Goal: Transaction & Acquisition: Book appointment/travel/reservation

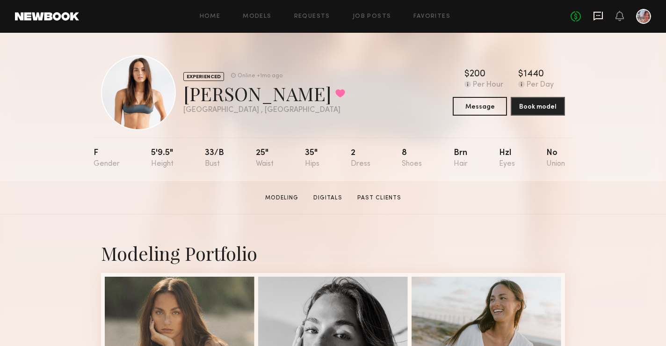
click at [595, 13] on icon at bounding box center [598, 16] width 10 height 10
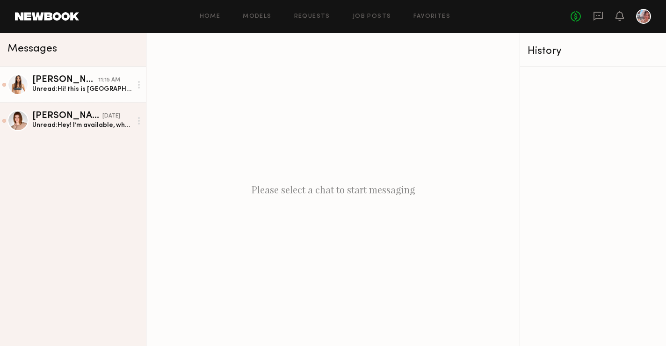
click at [94, 94] on link "Sydney M. 11:15 AM Unread: Hi! this is Sydney, not sure if you reached out to t…" at bounding box center [73, 84] width 146 height 36
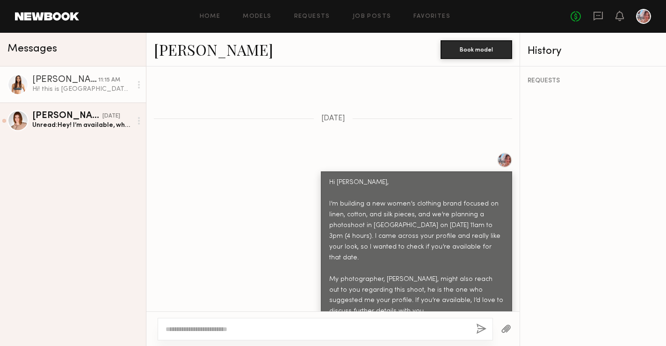
scroll to position [536, 0]
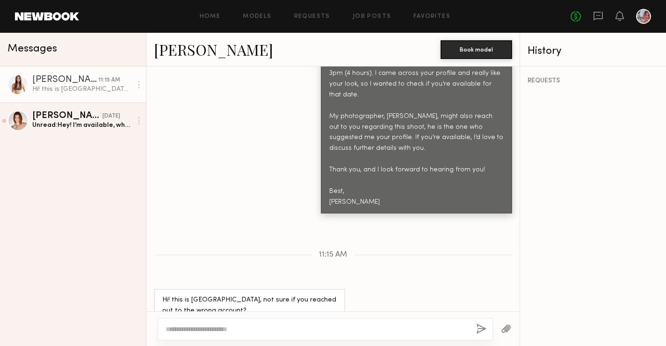
click at [206, 328] on textarea at bounding box center [317, 328] width 303 height 9
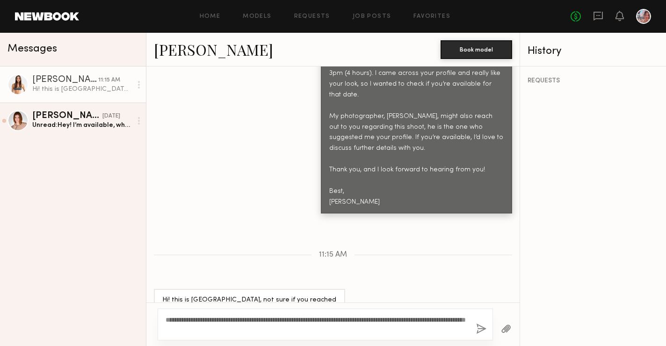
type textarea "**********"
click at [483, 327] on button "button" at bounding box center [481, 329] width 10 height 12
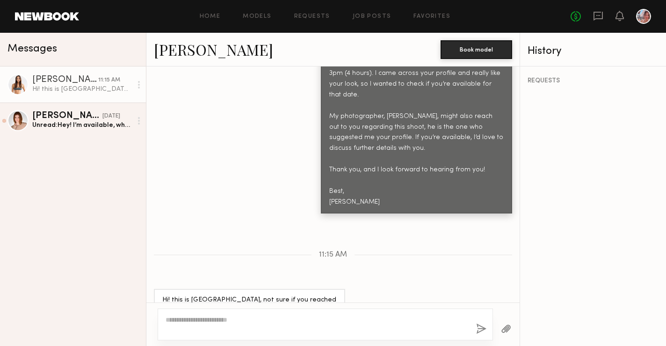
scroll to position [673, 0]
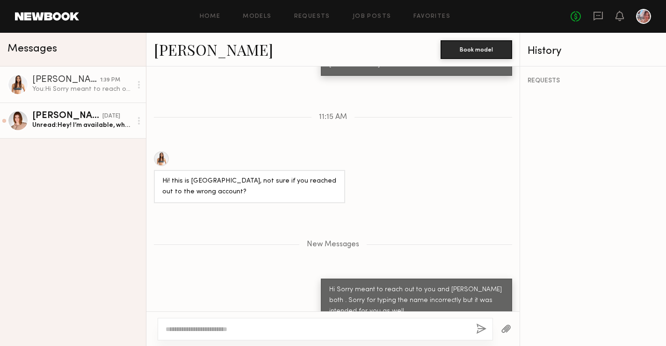
click at [94, 121] on div "Unread: Hey! I’m available, what is the rate?" at bounding box center [82, 125] width 100 height 9
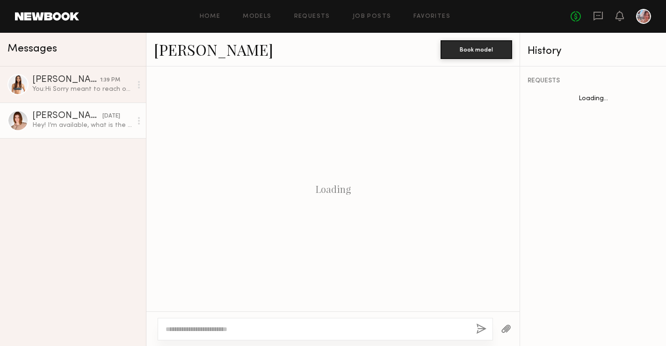
click at [226, 325] on textarea at bounding box center [317, 328] width 303 height 9
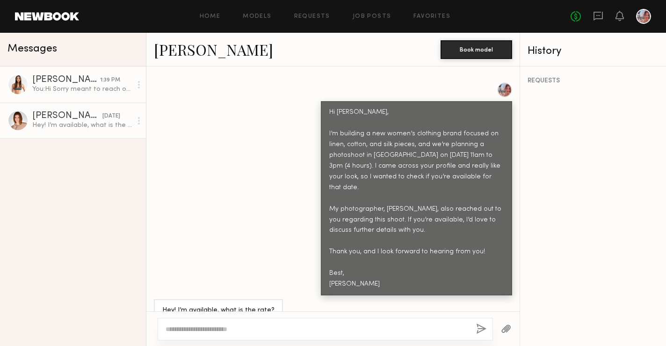
click at [85, 90] on div "You: Hi Sorry meant to reach out to you and Camryn both . Sorry for typing the …" at bounding box center [82, 89] width 100 height 9
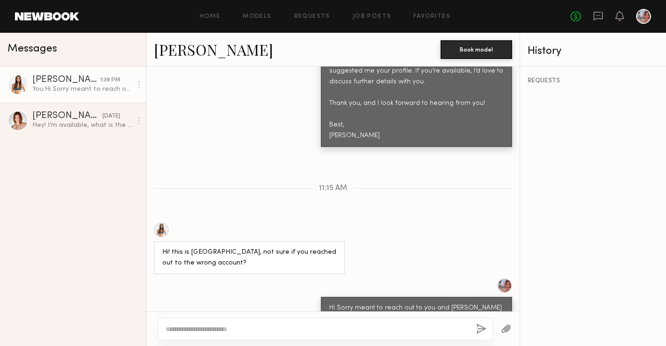
scroll to position [658, 0]
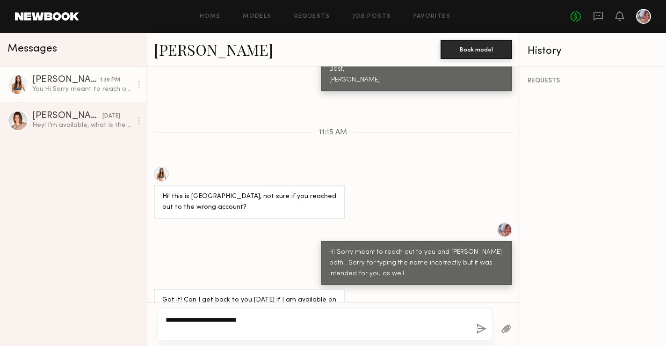
click at [355, 319] on textarea "**********" at bounding box center [317, 324] width 303 height 19
type textarea "**********"
click at [480, 327] on button "button" at bounding box center [481, 329] width 10 height 12
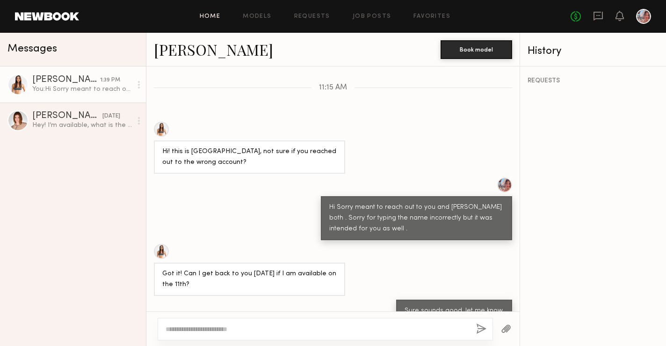
click at [212, 16] on link "Home" at bounding box center [210, 17] width 21 height 6
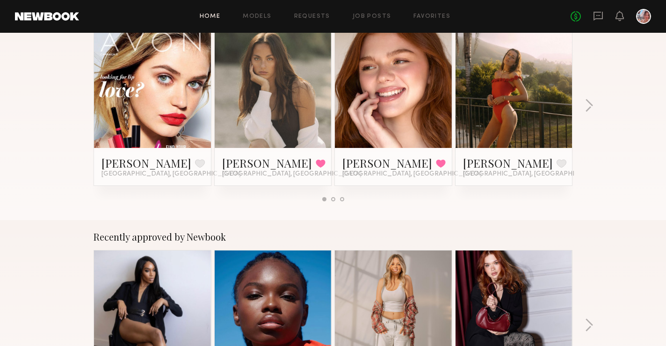
scroll to position [196, 0]
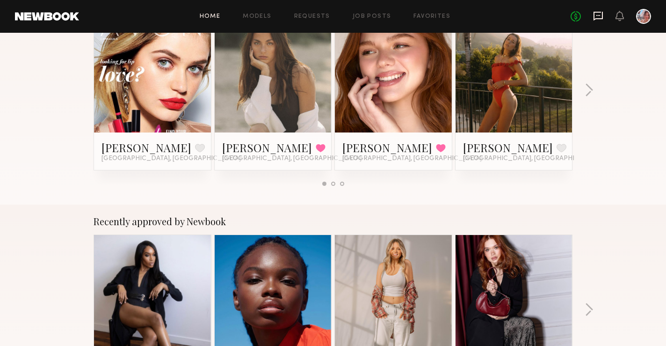
click at [600, 15] on icon at bounding box center [598, 15] width 4 height 1
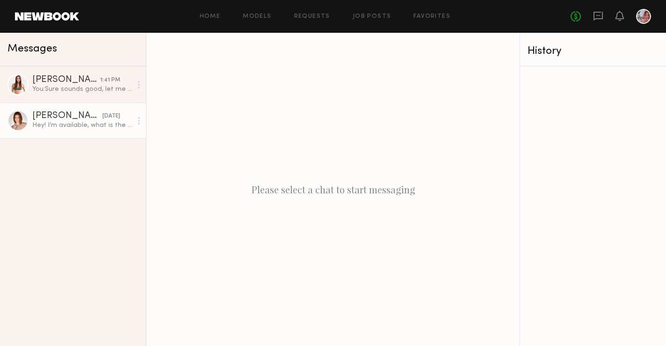
click at [111, 122] on div "Hey! I’m available, what is the rate?" at bounding box center [82, 125] width 100 height 9
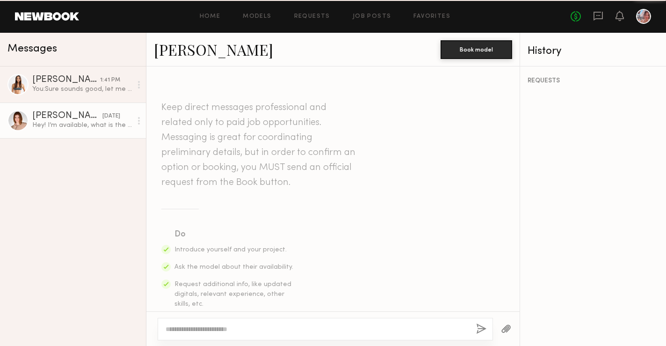
scroll to position [443, 0]
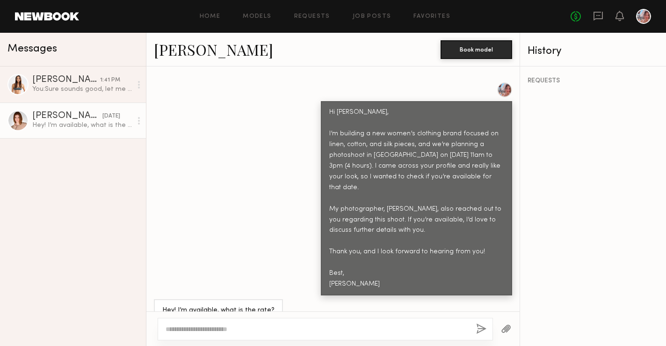
click at [23, 128] on div at bounding box center [17, 120] width 21 height 21
click at [195, 55] on link "Camryn B." at bounding box center [213, 49] width 119 height 20
click at [177, 325] on textarea at bounding box center [317, 328] width 303 height 9
click at [420, 332] on textarea "**********" at bounding box center [317, 328] width 303 height 9
type textarea "**********"
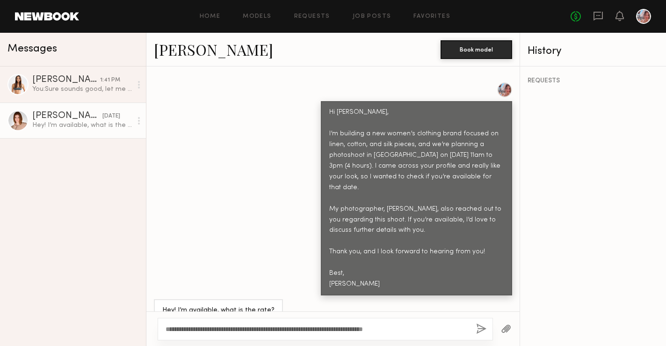
click at [478, 321] on div "**********" at bounding box center [325, 329] width 335 height 22
click at [478, 327] on button "button" at bounding box center [481, 329] width 10 height 12
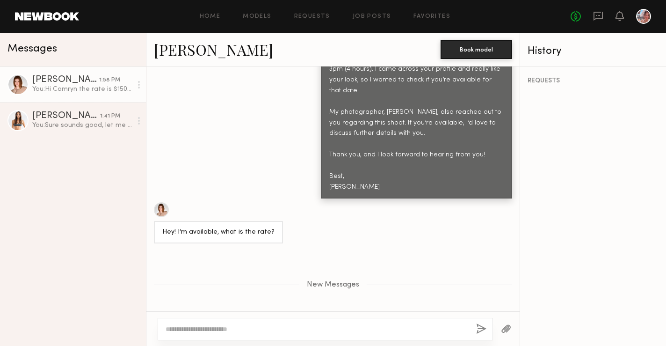
scroll to position [641, 0]
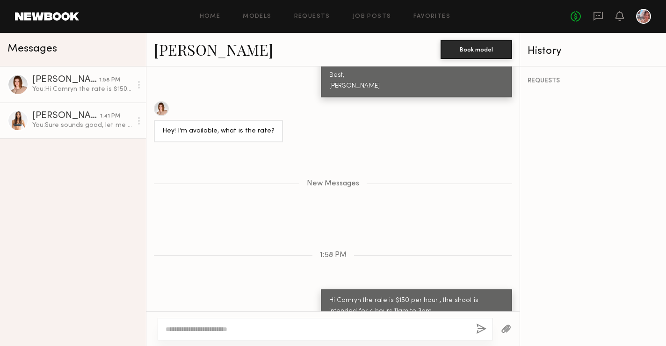
click at [71, 130] on link "Sydney M. 1:41 PM You: Sure sounds good, let me know." at bounding box center [73, 120] width 146 height 36
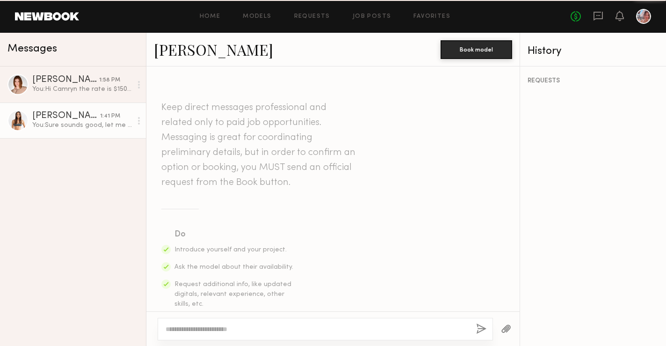
scroll to position [703, 0]
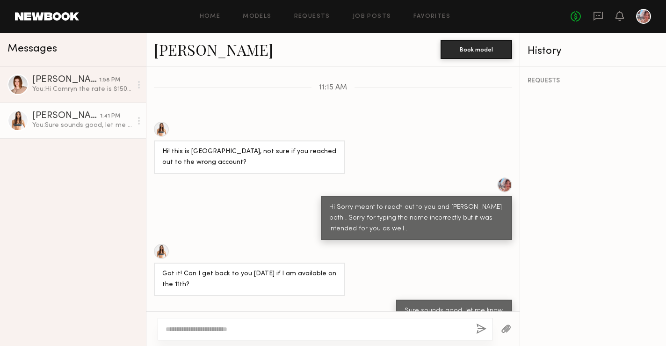
click at [163, 122] on div at bounding box center [161, 129] width 15 height 15
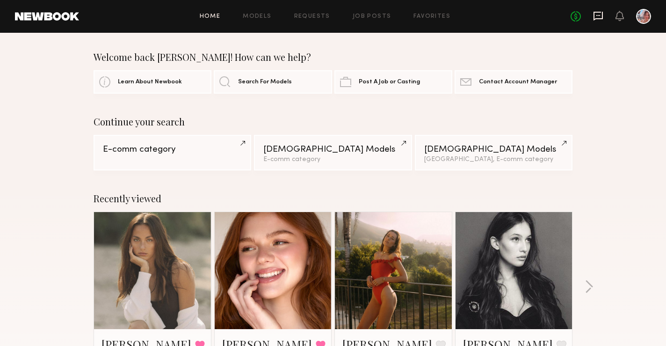
click at [599, 17] on icon at bounding box center [598, 16] width 10 height 10
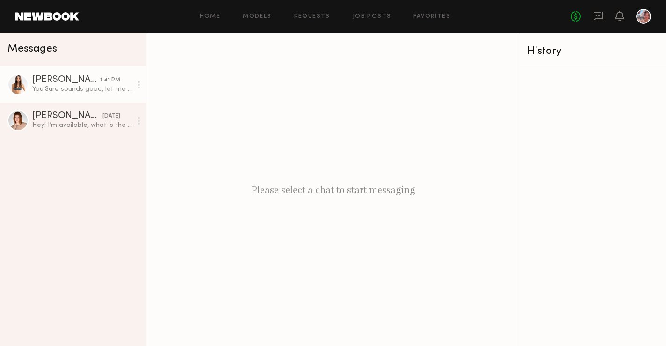
click at [68, 97] on link "Sydney M. 1:41 PM You: Sure sounds good, let me know." at bounding box center [73, 84] width 146 height 36
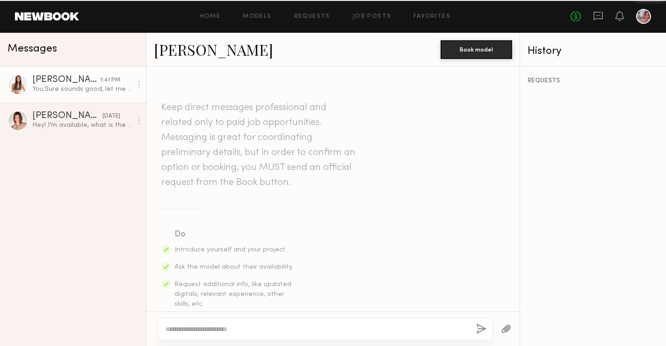
scroll to position [703, 0]
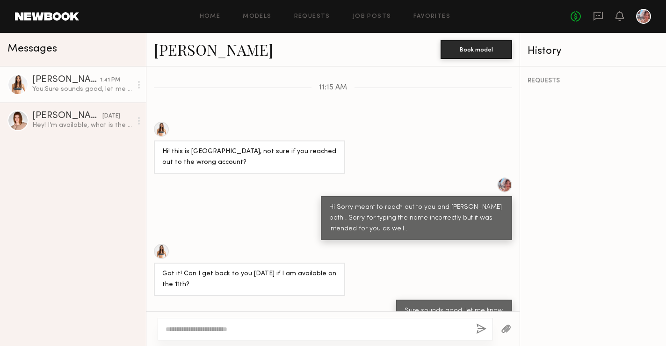
click at [203, 11] on div "Home Models Requests Job Posts Favorites Sign Out No fees up to $5,000" at bounding box center [365, 16] width 572 height 15
click at [206, 17] on link "Home" at bounding box center [210, 17] width 21 height 6
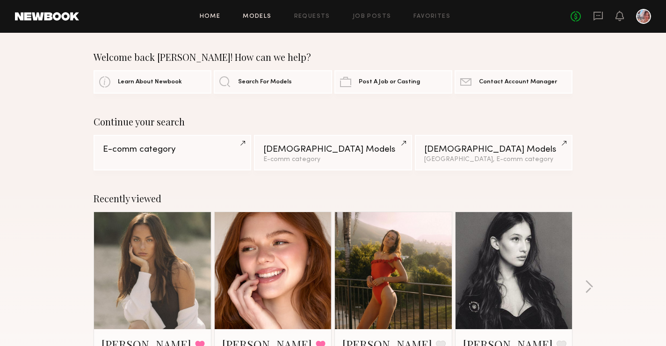
click at [267, 18] on link "Models" at bounding box center [257, 17] width 29 height 6
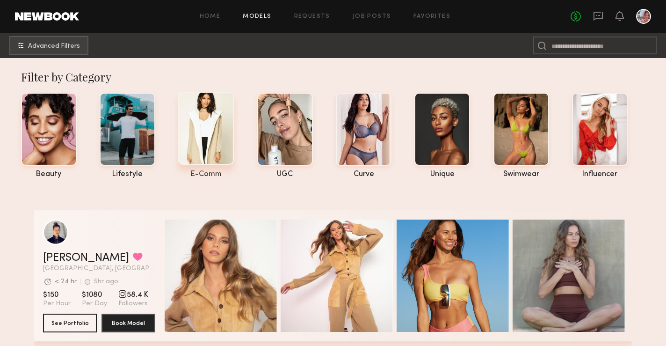
click at [203, 111] on div at bounding box center [206, 128] width 56 height 73
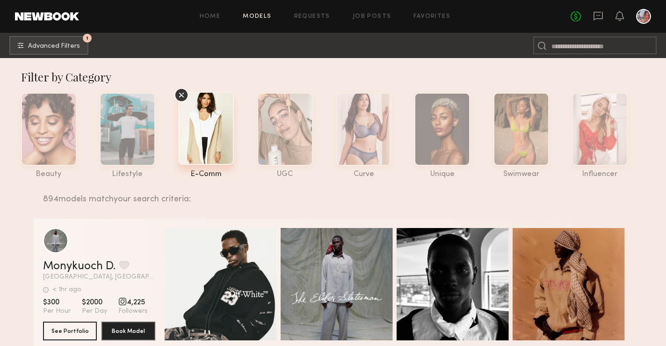
click at [258, 14] on link "Models" at bounding box center [257, 17] width 29 height 6
click at [259, 15] on link "Models" at bounding box center [257, 17] width 29 height 6
click at [74, 48] on span "Advanced Filters" at bounding box center [54, 46] width 52 height 7
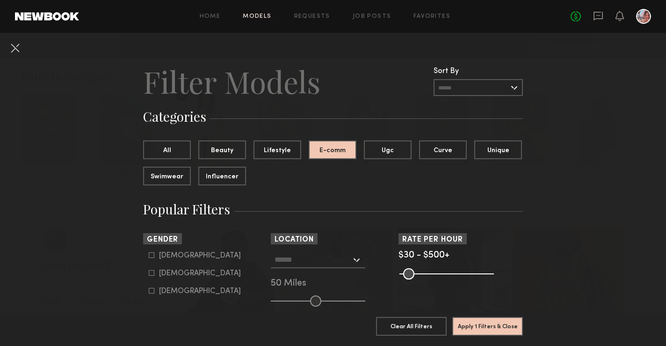
click at [148, 275] on div "Male Female Non-binary" at bounding box center [205, 273] width 124 height 44
click at [158, 275] on label "Female" at bounding box center [195, 273] width 92 height 6
type input "**"
click at [499, 328] on button "Apply 2 Filters & Close" at bounding box center [487, 325] width 71 height 19
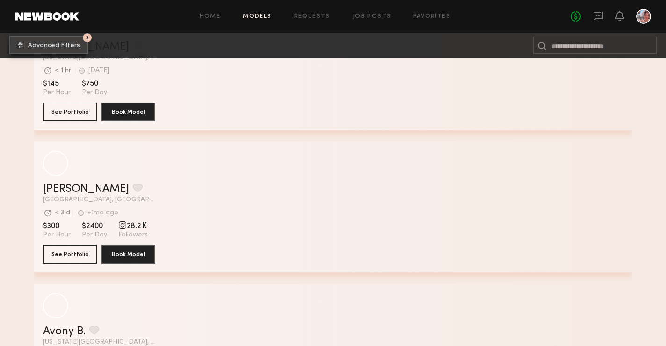
scroll to position [948, 0]
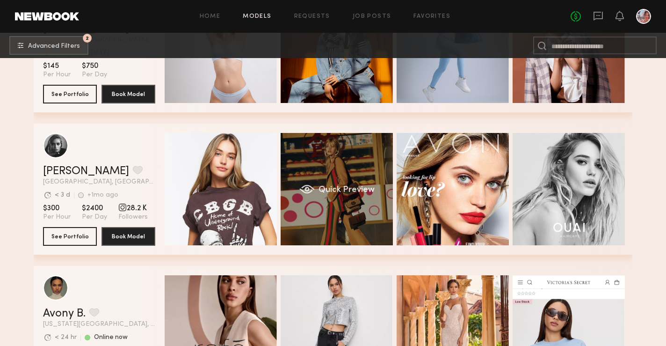
click at [369, 220] on div "Quick Preview" at bounding box center [337, 189] width 112 height 112
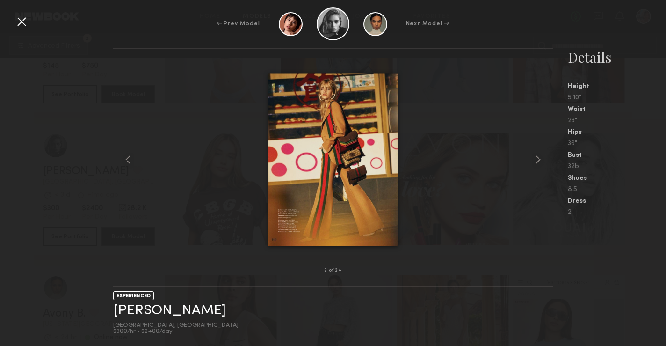
click at [22, 26] on div at bounding box center [21, 21] width 15 height 15
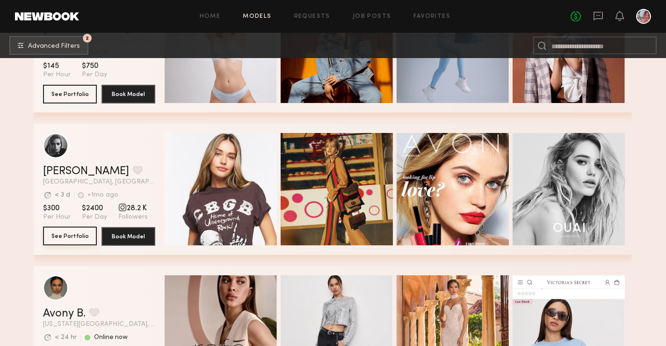
click at [89, 239] on button "See Portfolio" at bounding box center [70, 235] width 54 height 19
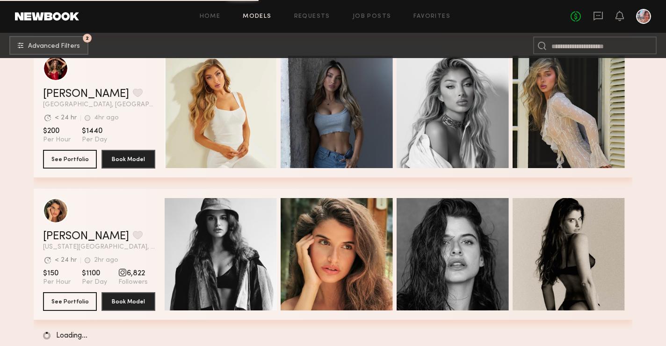
scroll to position [1603, 0]
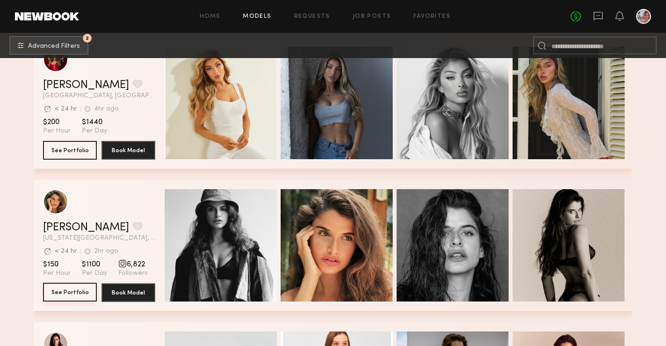
click at [82, 295] on button "See Portfolio" at bounding box center [70, 291] width 54 height 19
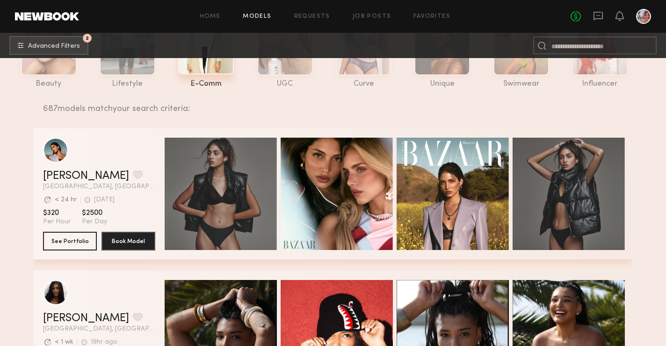
scroll to position [0, 0]
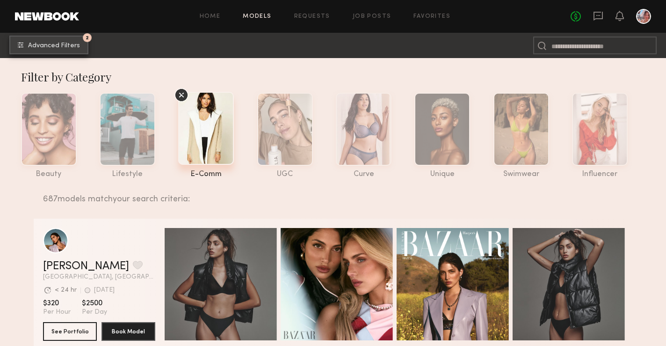
click at [72, 46] on span "Advanced Filters" at bounding box center [54, 46] width 52 height 7
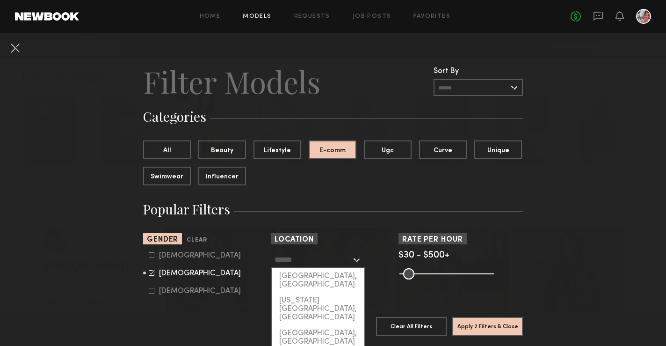
click at [304, 262] on input "text" at bounding box center [313, 259] width 77 height 16
click at [306, 277] on div "[GEOGRAPHIC_DATA], [GEOGRAPHIC_DATA]" at bounding box center [318, 280] width 93 height 24
type input "**********"
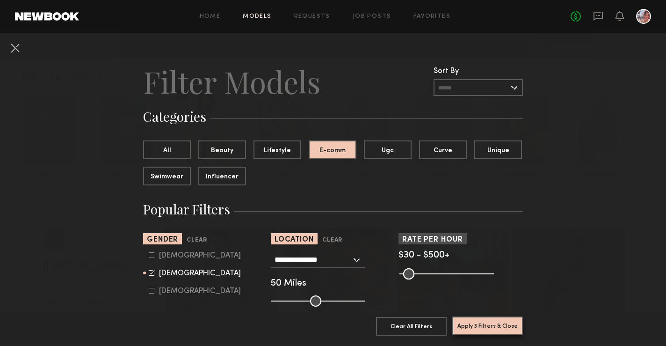
click at [463, 327] on button "Apply 3 Filters & Close" at bounding box center [487, 325] width 71 height 19
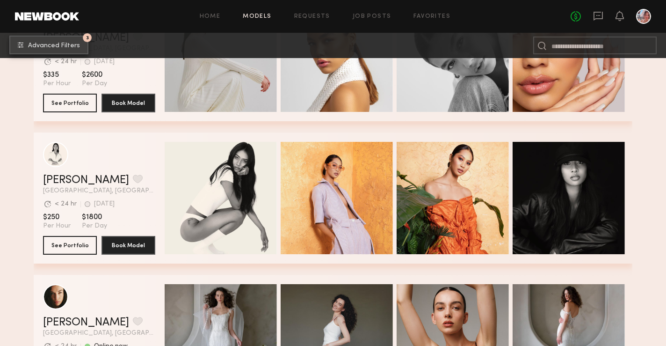
scroll to position [3506, 0]
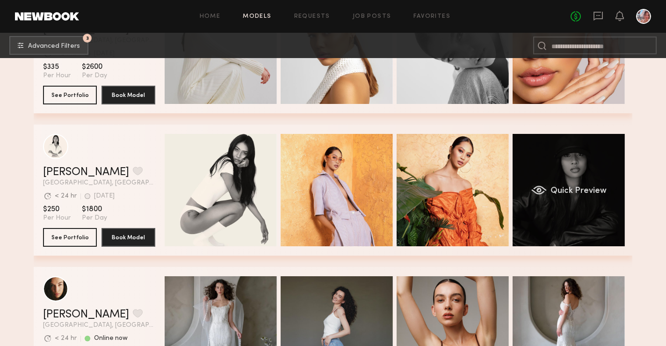
click at [602, 220] on div "Quick Preview" at bounding box center [569, 190] width 112 height 112
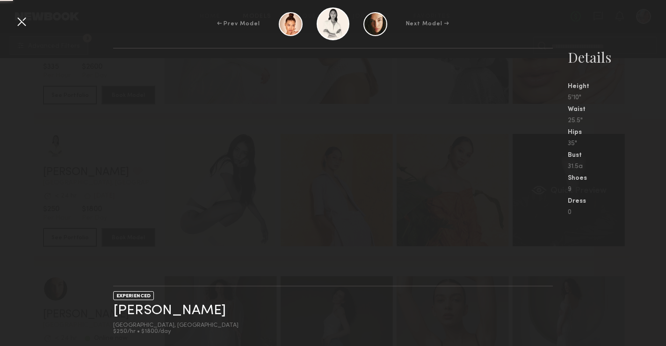
click at [602, 220] on div "Quick Preview" at bounding box center [569, 190] width 112 height 112
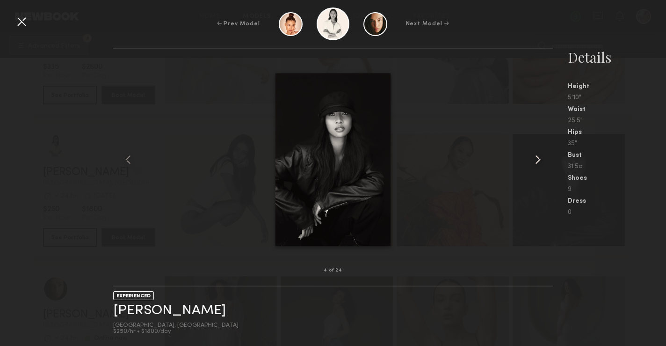
click at [538, 158] on common-icon at bounding box center [537, 159] width 15 height 15
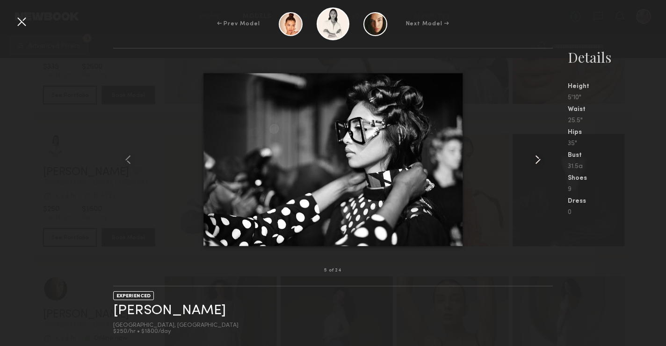
click at [538, 158] on common-icon at bounding box center [537, 159] width 15 height 15
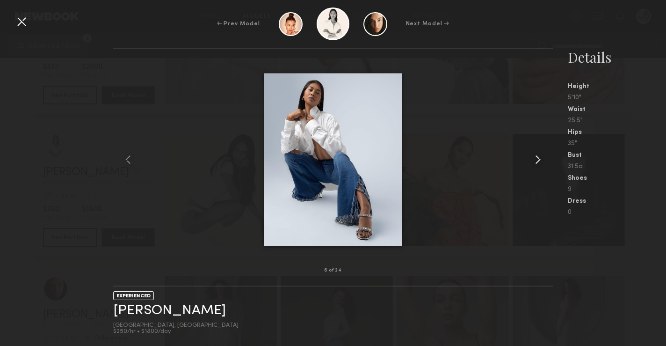
click at [538, 158] on common-icon at bounding box center [537, 159] width 15 height 15
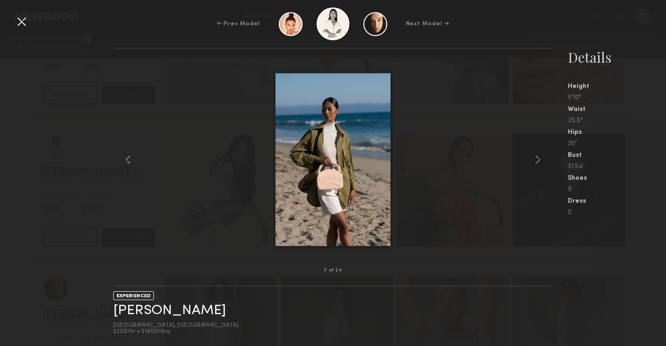
click at [24, 23] on div at bounding box center [21, 21] width 15 height 15
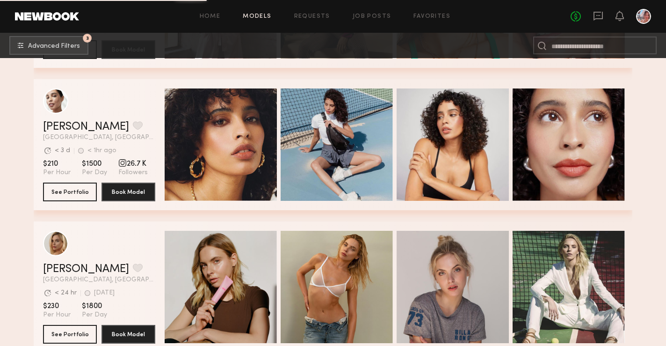
scroll to position [5015, 0]
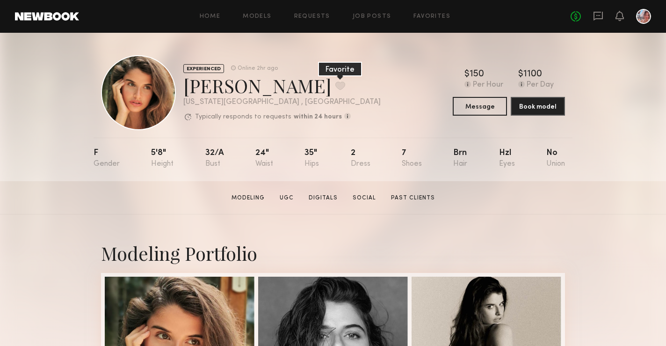
click at [335, 86] on button at bounding box center [340, 85] width 10 height 8
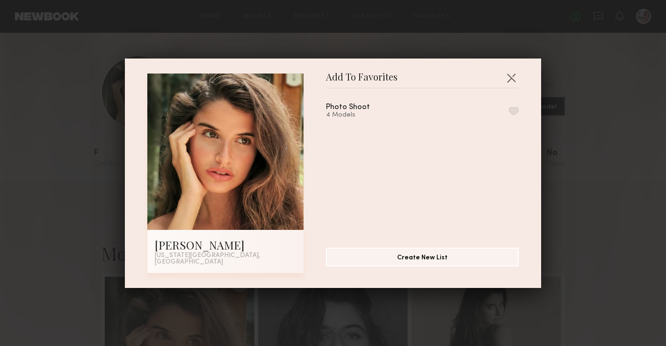
click at [515, 114] on button "button" at bounding box center [514, 111] width 10 height 8
click at [516, 75] on button "button" at bounding box center [511, 77] width 15 height 15
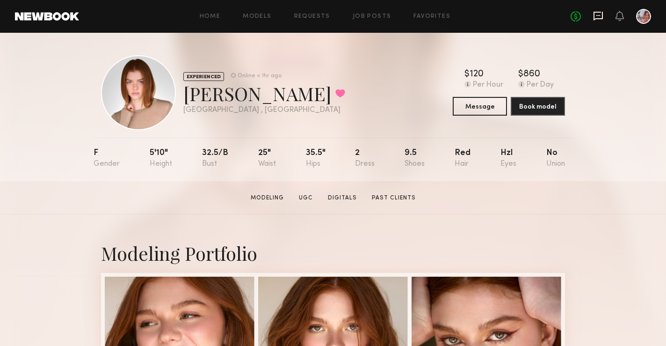
click at [600, 16] on icon at bounding box center [598, 16] width 10 height 10
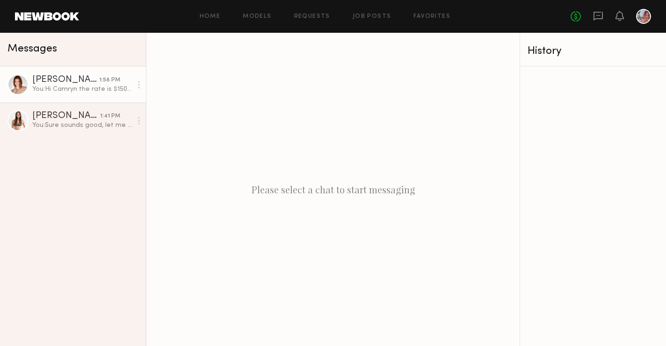
click at [101, 88] on div "You: Hi Camryn the rate is $150 per hour , the shoot is intended for 4 hours 11…" at bounding box center [82, 89] width 100 height 9
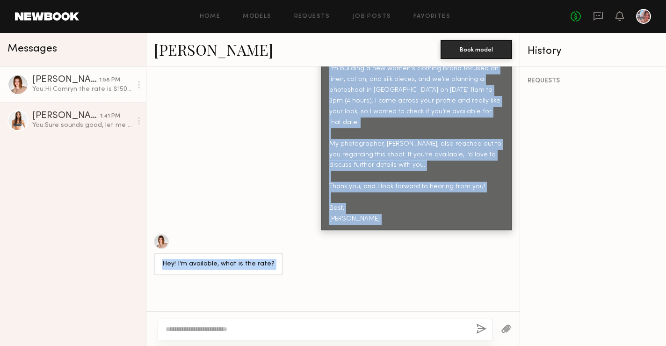
scroll to position [570, 0]
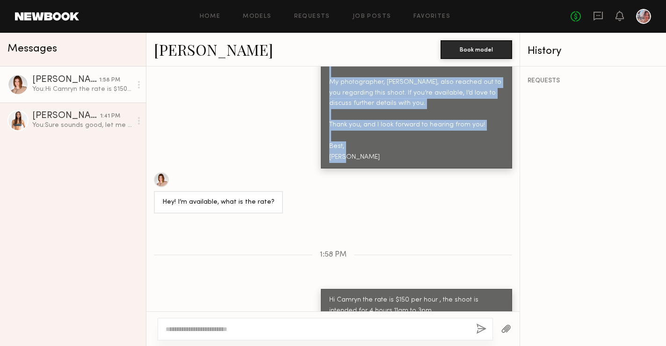
drag, startPoint x: 329, startPoint y: 147, endPoint x: 369, endPoint y: 136, distance: 41.2
click at [369, 136] on div "Hi Camryn, I’m building a new women’s clothing brand focused on linen, cotton, …" at bounding box center [416, 71] width 191 height 194
copy div "Hi Camryn, I’m building a new women’s clothing brand focused on linen, cotton, …"
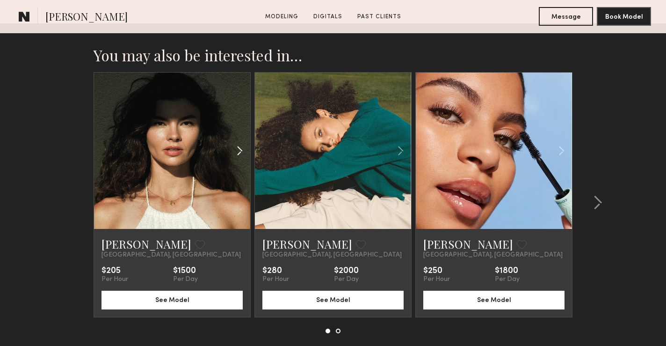
scroll to position [1133, 0]
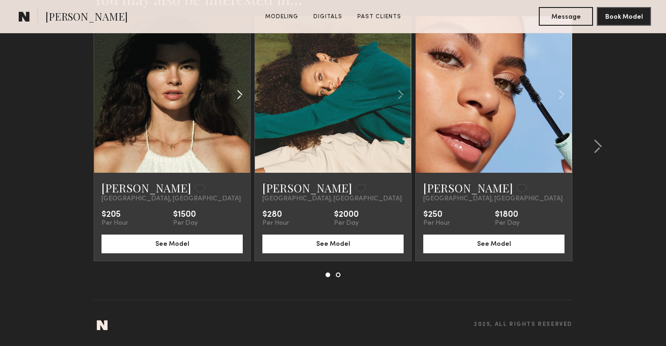
click at [230, 174] on div "[PERSON_NAME] Favorite [GEOGRAPHIC_DATA], [GEOGRAPHIC_DATA] $205 Per Hour $1500…" at bounding box center [172, 217] width 156 height 88
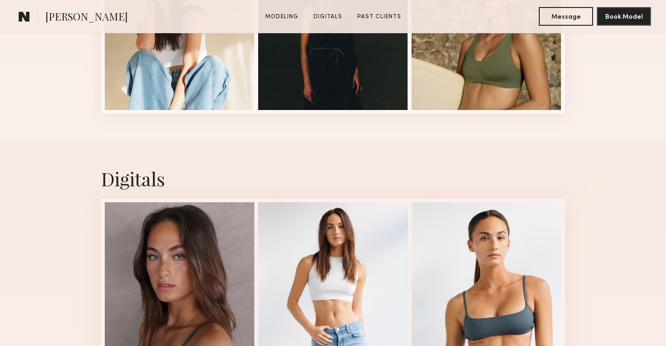
scroll to position [32, 0]
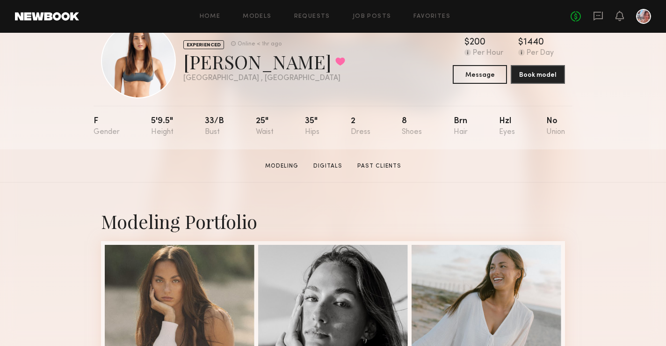
click at [67, 17] on link at bounding box center [47, 16] width 64 height 8
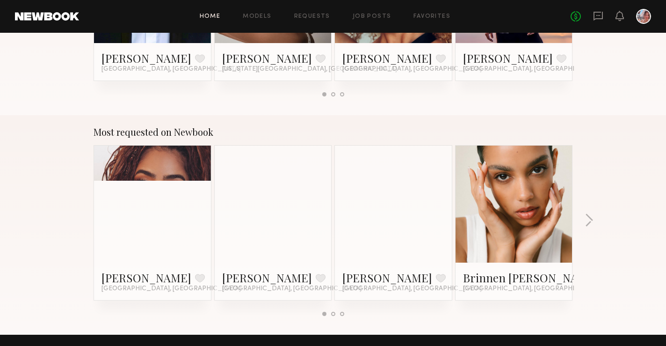
scroll to position [734, 0]
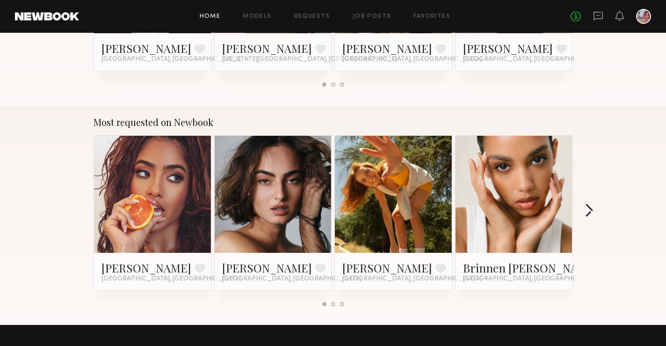
click at [588, 212] on button "button" at bounding box center [589, 210] width 9 height 15
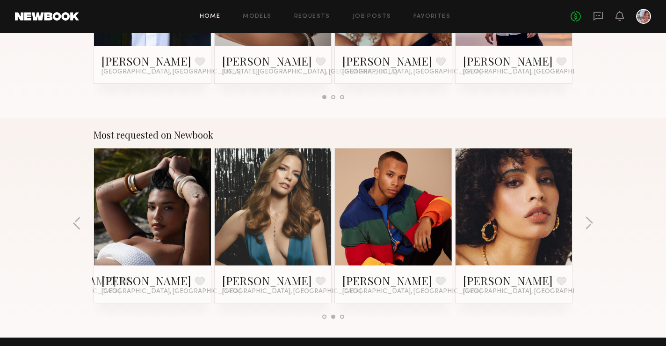
scroll to position [716, 0]
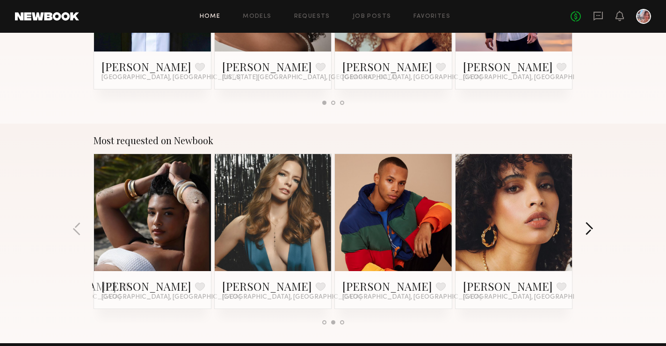
click at [591, 228] on button "button" at bounding box center [589, 229] width 9 height 15
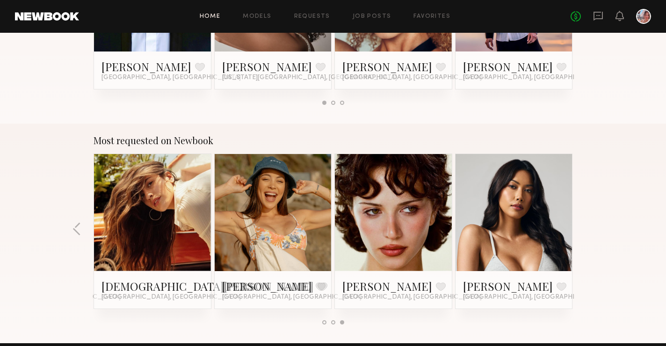
click at [153, 206] on link at bounding box center [152, 212] width 57 height 117
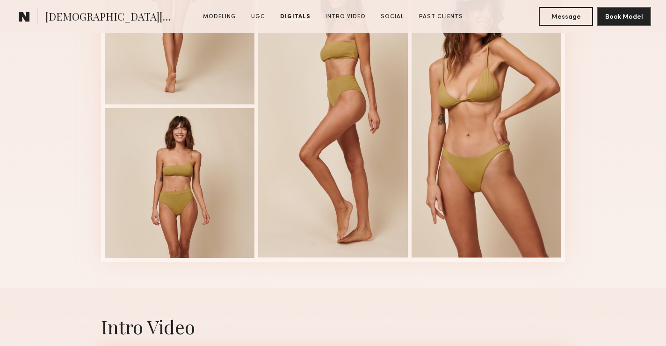
scroll to position [2026, 0]
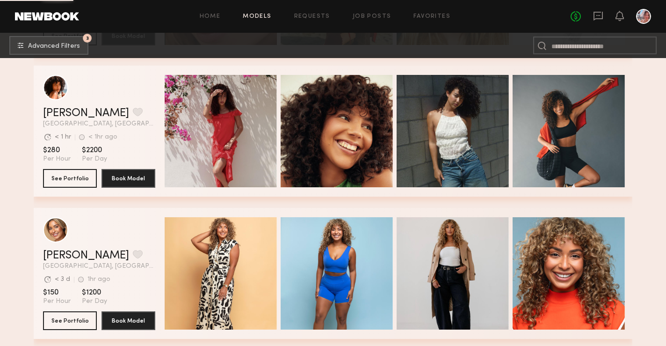
scroll to position [6411, 0]
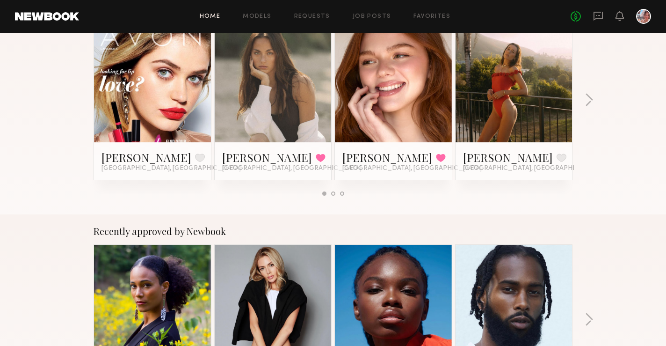
scroll to position [188, 0]
